Goal: Task Accomplishment & Management: Manage account settings

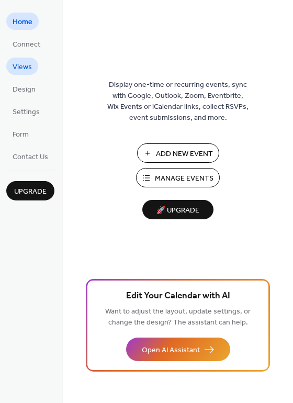
click at [27, 68] on span "Views" at bounding box center [22, 67] width 19 height 11
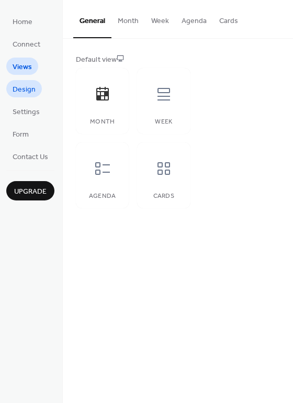
click at [29, 88] on span "Design" at bounding box center [24, 89] width 23 height 11
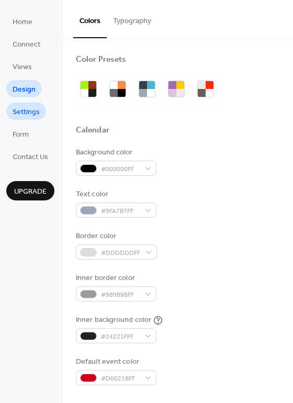
click at [36, 114] on span "Settings" at bounding box center [26, 112] width 27 height 11
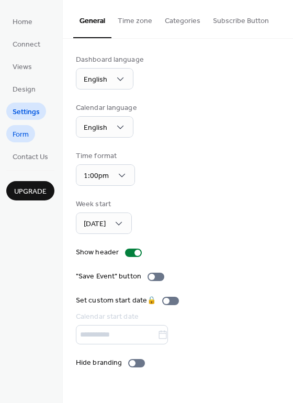
click at [26, 135] on span "Form" at bounding box center [21, 134] width 16 height 11
